Goal: Task Accomplishment & Management: Manage account settings

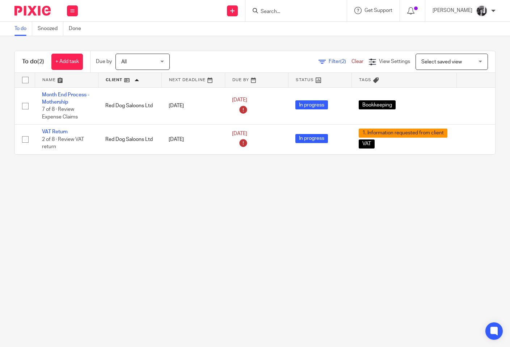
click at [329, 63] on span "Filter (2)" at bounding box center [340, 61] width 23 height 5
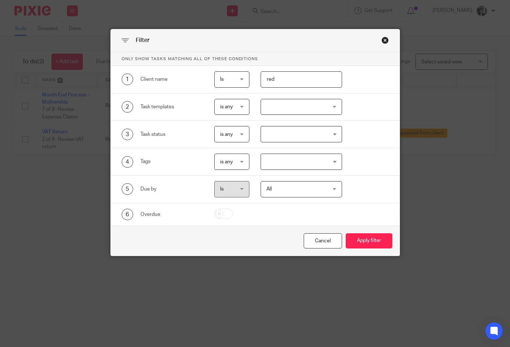
drag, startPoint x: 285, startPoint y: 79, endPoint x: 246, endPoint y: 79, distance: 39.1
click at [246, 79] on div "1 Client name Is Is Is Is not is red" at bounding box center [249, 79] width 278 height 16
type input "forbes"
click at [346, 233] on button "Apply filter" at bounding box center [369, 241] width 47 height 16
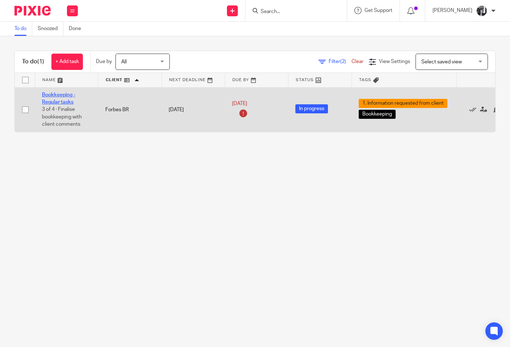
click at [60, 101] on link "Bookkeeping - Regular tasks" at bounding box center [58, 98] width 33 height 12
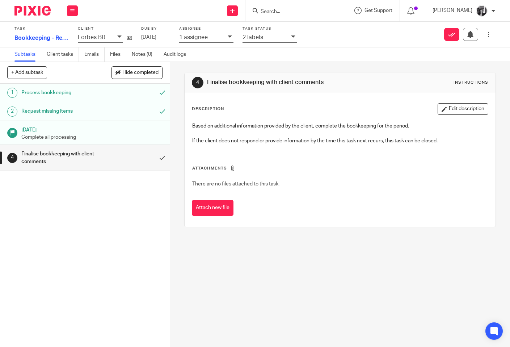
click at [294, 39] on div at bounding box center [294, 37] width 6 height 8
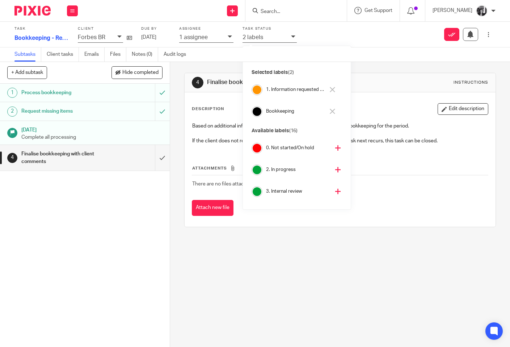
click at [328, 91] on div "1. Information requested from client" at bounding box center [297, 89] width 62 height 7
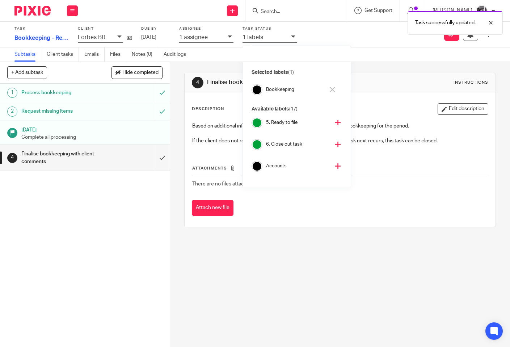
scroll to position [115, 0]
click at [335, 142] on icon at bounding box center [337, 141] width 5 height 5
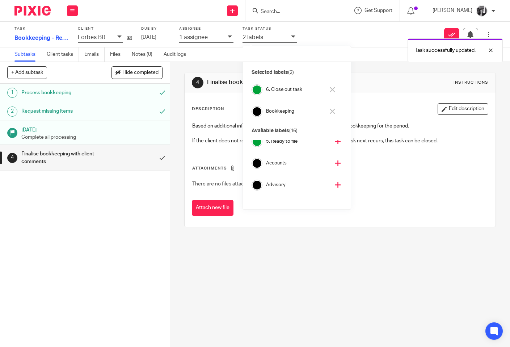
click at [178, 140] on div "4 Finalise bookkeeping with client comments Instructions Description Edit descr…" at bounding box center [340, 204] width 340 height 285
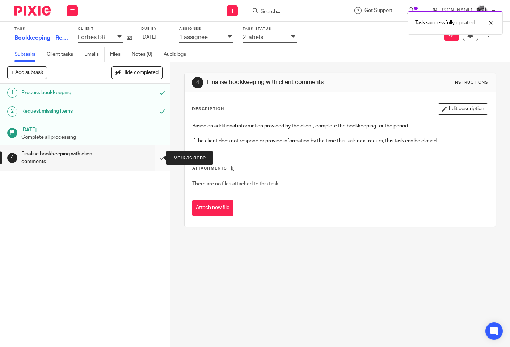
click at [155, 160] on input "submit" at bounding box center [85, 158] width 170 height 26
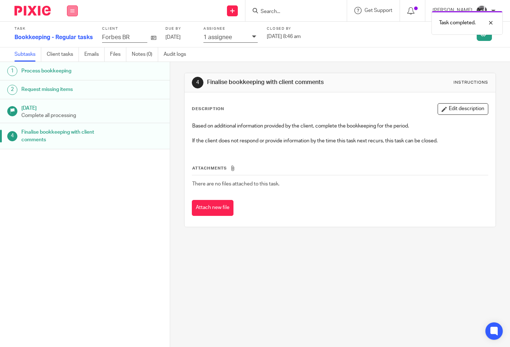
click at [70, 13] on button at bounding box center [72, 10] width 11 height 11
click at [66, 34] on link "Work" at bounding box center [69, 33] width 13 height 5
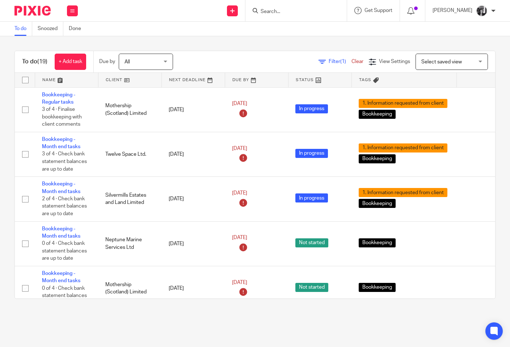
click at [114, 81] on link at bounding box center [129, 80] width 63 height 14
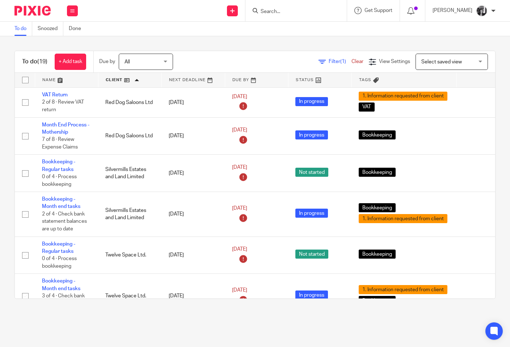
scroll to position [570, 0]
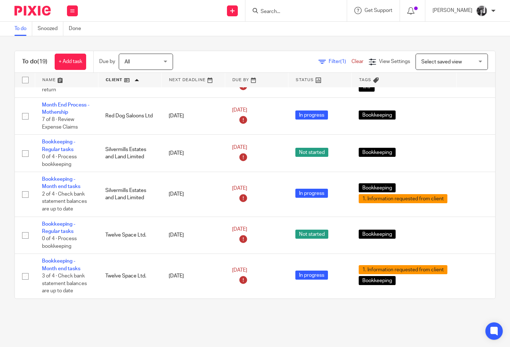
click at [329, 63] on span "Filter (1)" at bounding box center [340, 61] width 23 height 5
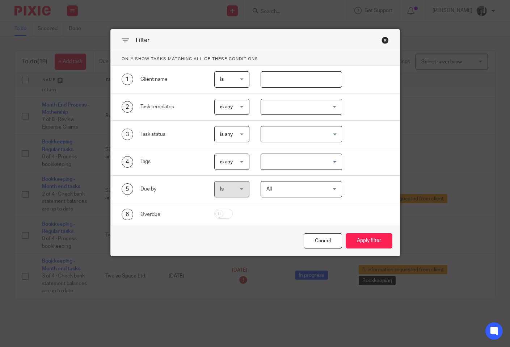
click at [288, 81] on input "text" at bounding box center [301, 79] width 81 height 16
type input "luck"
click at [361, 239] on button "Apply filter" at bounding box center [369, 241] width 47 height 16
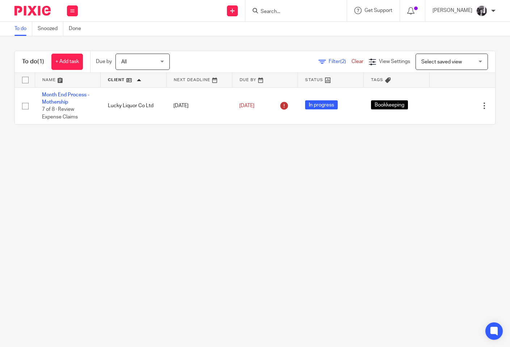
click at [288, 166] on main "To do Snoozed Done To do (1) + Add task Due by All All Today Tomorrow This week…" at bounding box center [255, 173] width 510 height 347
